Goal: Task Accomplishment & Management: Use online tool/utility

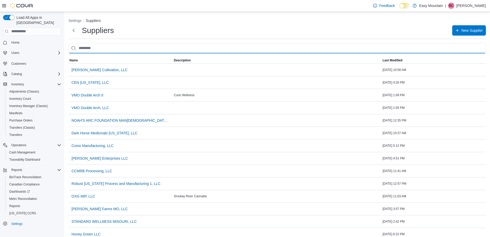
click at [90, 47] on input "search" at bounding box center [277, 48] width 418 height 10
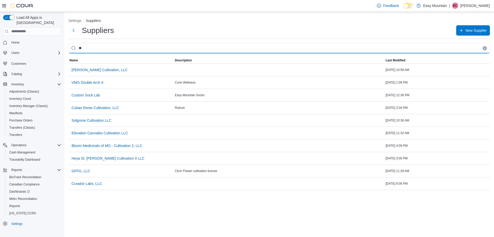
type input "*"
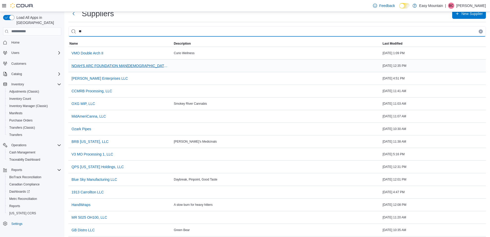
scroll to position [26, 0]
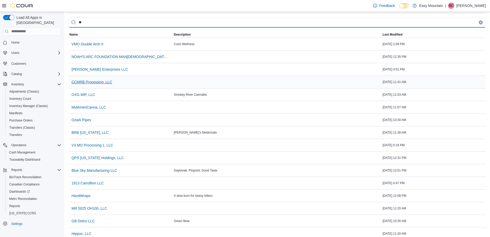
type input "**"
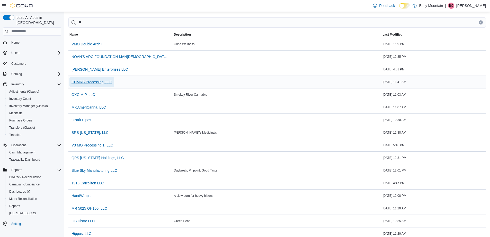
click at [95, 82] on span "CCMRB Processing, LLC" at bounding box center [92, 81] width 41 height 5
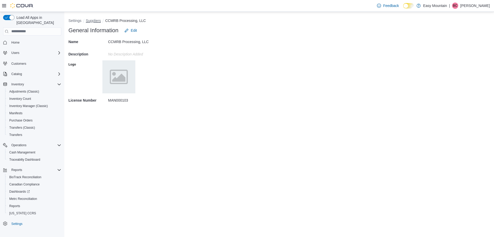
click at [92, 20] on button "Suppliers" at bounding box center [93, 21] width 15 height 4
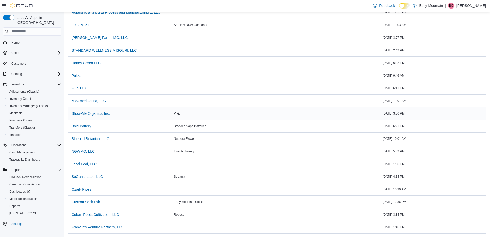
scroll to position [154, 0]
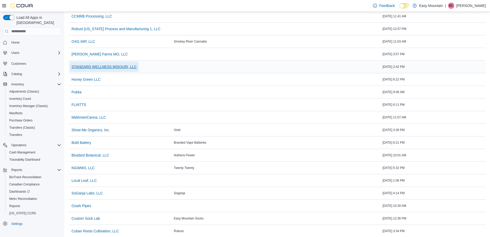
click at [126, 67] on span "STANDARD WELLNESS MISOURI, LLC" at bounding box center [104, 66] width 65 height 5
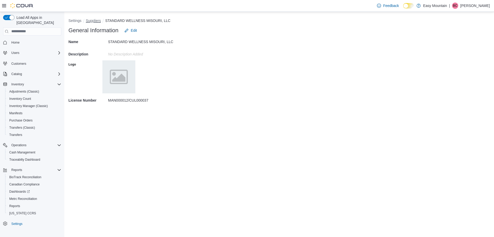
click at [91, 20] on button "Suppliers" at bounding box center [93, 21] width 15 height 4
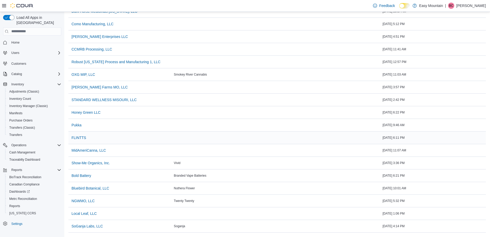
scroll to position [154, 0]
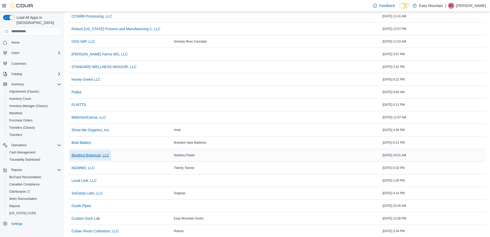
click at [108, 156] on span "Bluebird Botanical, LLC" at bounding box center [91, 154] width 38 height 5
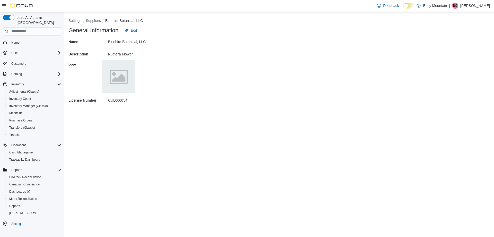
click at [15, 41] on button "Home" at bounding box center [32, 42] width 62 height 7
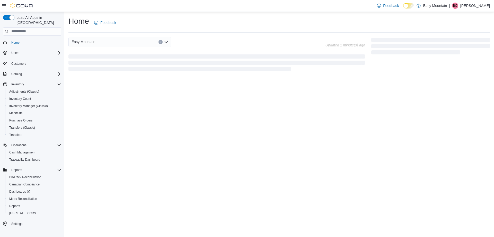
click at [15, 40] on span "Home" at bounding box center [15, 42] width 8 height 4
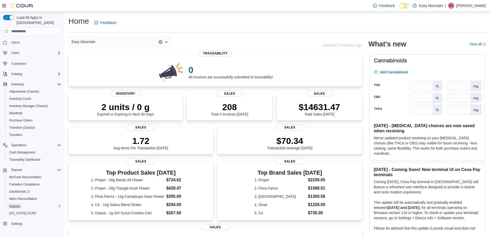
click at [21, 203] on link "Reports" at bounding box center [14, 206] width 15 height 6
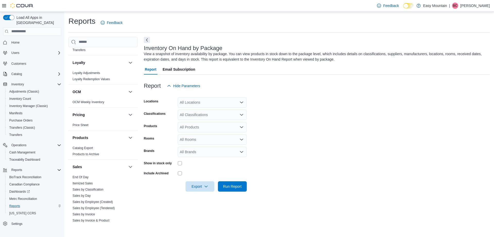
scroll to position [335, 0]
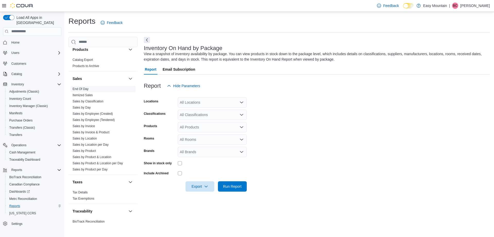
click at [82, 88] on link "End Of Day" at bounding box center [81, 89] width 16 height 4
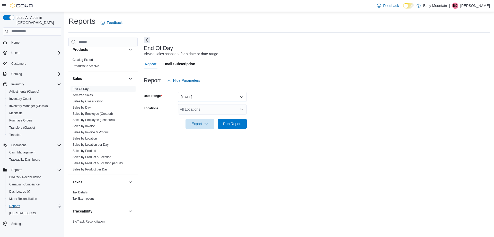
click at [204, 93] on button "Today" at bounding box center [212, 97] width 69 height 10
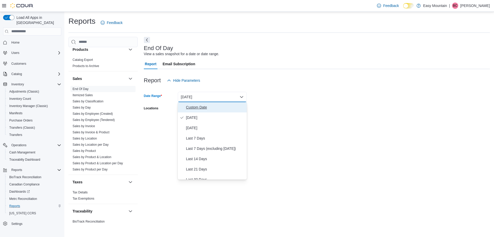
click at [206, 104] on span "Custom Date" at bounding box center [215, 107] width 59 height 6
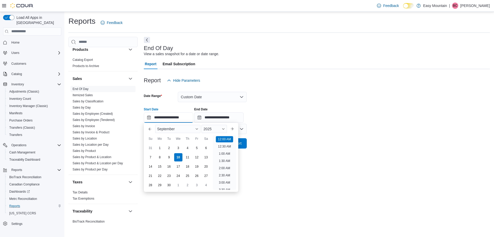
click at [189, 121] on input "**********" at bounding box center [168, 117] width 49 height 10
click at [211, 126] on div "2025" at bounding box center [214, 129] width 25 height 8
click at [219, 177] on div "2024" at bounding box center [215, 178] width 24 height 6
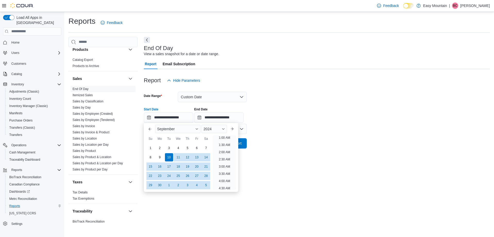
scroll to position [1, 0]
click at [149, 147] on div "1" at bounding box center [150, 147] width 9 height 9
type input "**********"
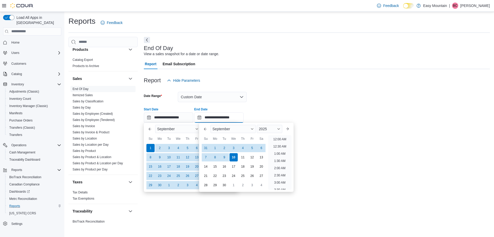
click at [234, 118] on input "**********" at bounding box center [218, 117] width 49 height 10
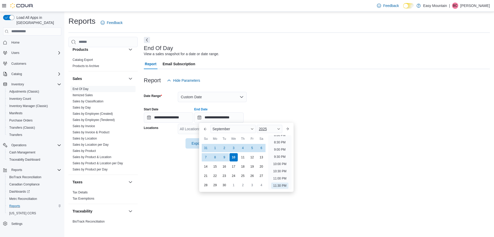
click at [262, 127] on span "2025" at bounding box center [263, 129] width 8 height 4
click at [275, 177] on div "2024" at bounding box center [270, 178] width 24 height 6
click at [214, 184] on div "30" at bounding box center [215, 184] width 9 height 9
type input "**********"
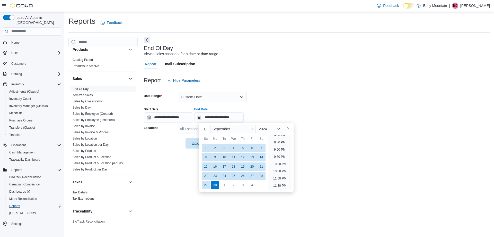
drag, startPoint x: 384, startPoint y: 131, endPoint x: 379, endPoint y: 132, distance: 4.5
click at [382, 131] on form "**********" at bounding box center [317, 116] width 346 height 63
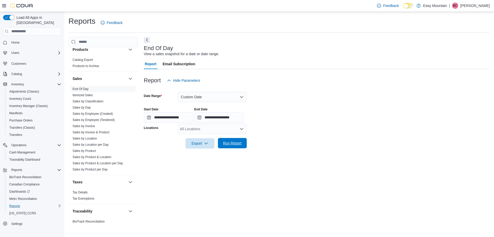
click at [233, 139] on span "Run Report" at bounding box center [232, 143] width 23 height 10
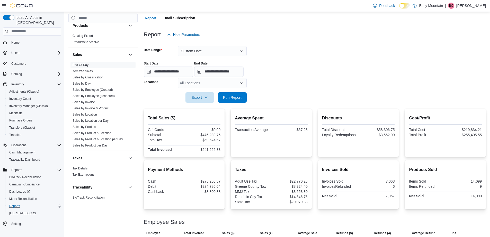
scroll to position [51, 0]
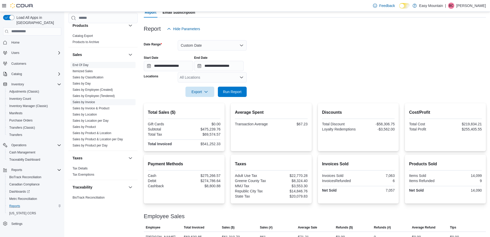
click at [95, 105] on span "Sales by Invoice" at bounding box center [103, 102] width 65 height 6
click at [96, 104] on span "Sales by Invoice" at bounding box center [103, 102] width 65 height 6
click at [91, 104] on span "Sales by Invoice" at bounding box center [84, 102] width 22 height 4
click at [91, 103] on link "Sales by Invoice" at bounding box center [84, 102] width 22 height 4
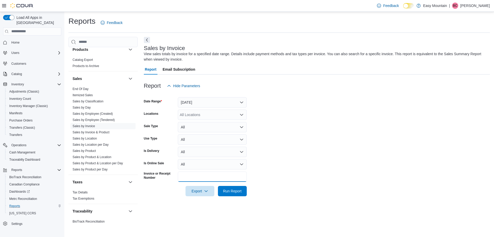
click at [208, 177] on input "Invoice or Receipt Number" at bounding box center [212, 176] width 69 height 10
drag, startPoint x: 222, startPoint y: 178, endPoint x: 214, endPoint y: 182, distance: 9.3
click at [221, 179] on input "*******" at bounding box center [212, 176] width 69 height 10
type input "**********"
click at [218, 186] on button "Run Report" at bounding box center [232, 191] width 29 height 10
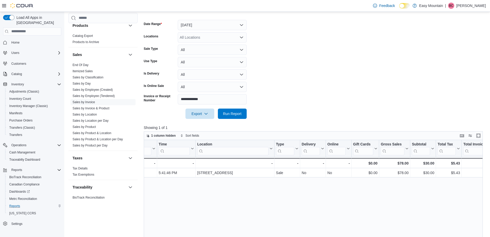
scroll to position [0, 137]
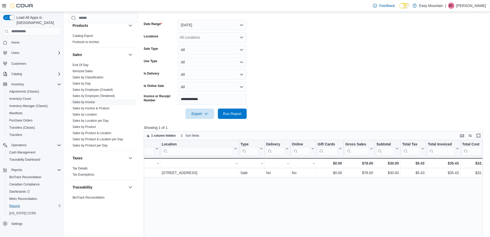
drag, startPoint x: 301, startPoint y: 196, endPoint x: 270, endPoint y: 199, distance: 31.3
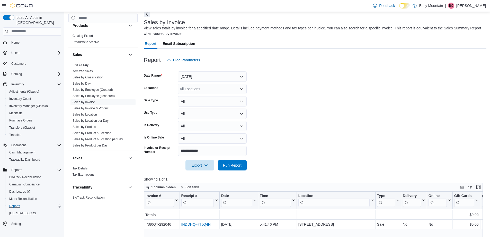
scroll to position [77, 0]
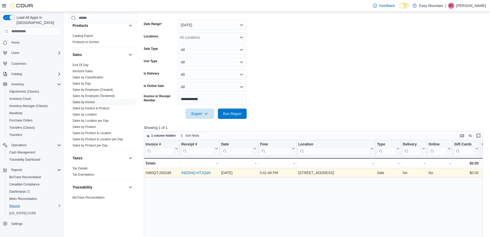
click at [205, 171] on link "INDDHQ-HTJQ4N" at bounding box center [195, 172] width 29 height 4
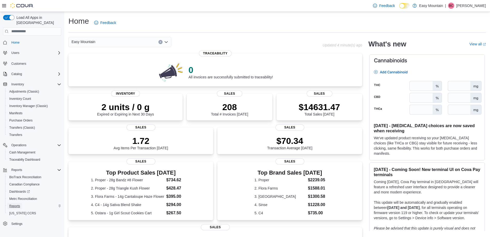
click at [20, 203] on link "Reports" at bounding box center [14, 206] width 15 height 6
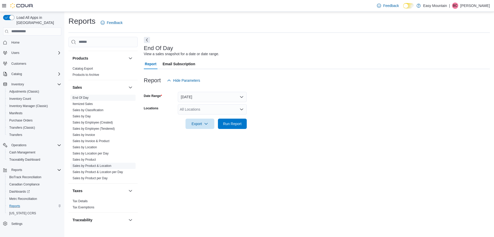
scroll to position [342, 0]
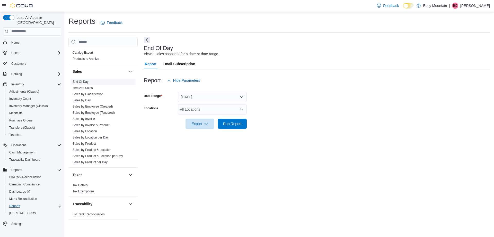
click at [87, 83] on link "End Of Day" at bounding box center [81, 82] width 16 height 4
click at [199, 98] on button "Today" at bounding box center [212, 97] width 69 height 10
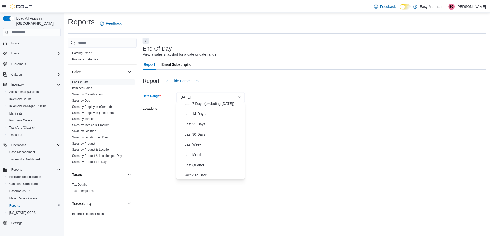
scroll to position [77, 0]
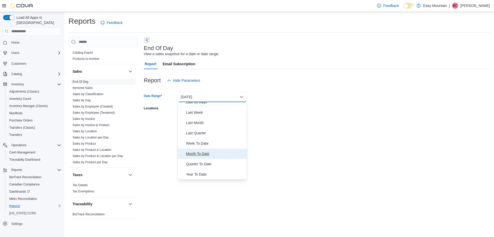
click at [214, 152] on span "Month To Date" at bounding box center [215, 153] width 59 height 6
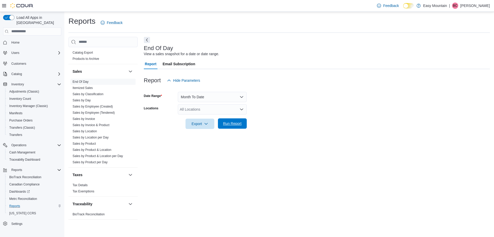
click at [237, 123] on span "Run Report" at bounding box center [232, 123] width 19 height 5
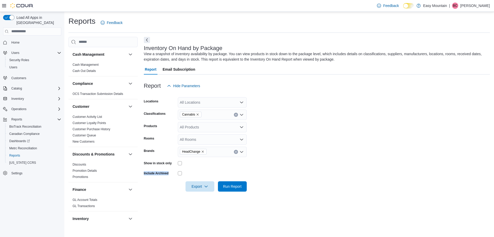
scroll to position [129, 0]
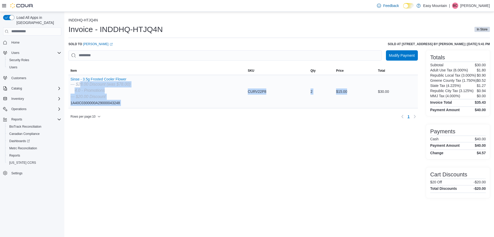
drag, startPoint x: 80, startPoint y: 85, endPoint x: 365, endPoint y: 90, distance: 285.3
click at [365, 90] on tr "Item Sinse - 3.5g Frosted Cooler Flower — $28.00 Discount (was $78.00) 4.0 - Pr…" at bounding box center [243, 91] width 350 height 33
click at [365, 90] on div "$15.00" at bounding box center [355, 91] width 42 height 10
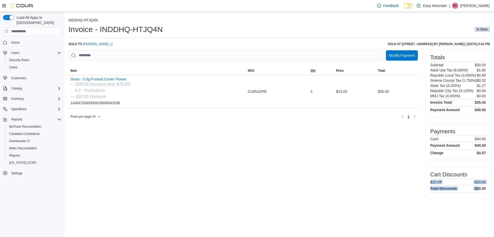
drag, startPoint x: 430, startPoint y: 180, endPoint x: 480, endPoint y: 187, distance: 49.9
click at [480, 187] on div "Cart Discounts $20 Off -$20.00 Total Discounts -$20.00" at bounding box center [458, 182] width 56 height 22
drag, startPoint x: 480, startPoint y: 187, endPoint x: 477, endPoint y: 189, distance: 3.9
click at [479, 187] on h4 "-$20.00" at bounding box center [480, 188] width 12 height 4
click at [445, 182] on div "$20 Off -$20.00" at bounding box center [458, 182] width 56 height 4
